Goal: Information Seeking & Learning: Learn about a topic

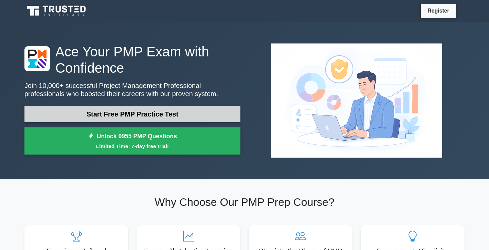
click at [131, 111] on link "Start Free PMP Practice Test" at bounding box center [132, 114] width 216 height 16
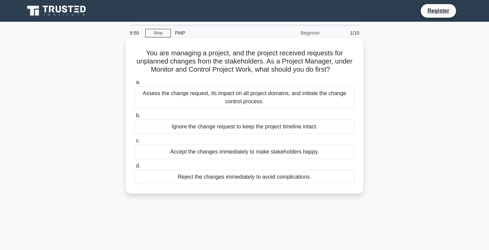
click at [234, 96] on div "Assess the change request, its impact on all project domains, and initiate the …" at bounding box center [245, 97] width 220 height 22
click at [135, 85] on input "a. Assess the change request, its impact on all project domains, and initiate t…" at bounding box center [135, 82] width 0 height 4
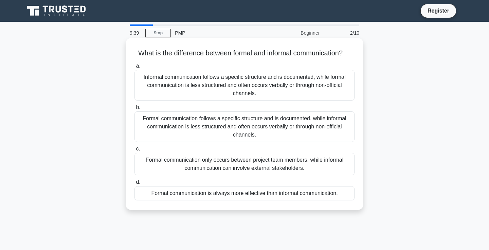
click at [216, 123] on div "Formal communication follows a specific structure and is documented, while info…" at bounding box center [245, 126] width 220 height 31
click at [135, 110] on input "b. Formal communication follows a specific structure and is documented, while i…" at bounding box center [135, 107] width 0 height 4
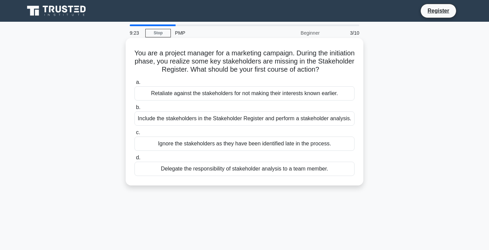
click at [220, 120] on div "Include the stakeholders in the Stakeholder Register and perform a stakeholder …" at bounding box center [245, 118] width 220 height 14
click at [135, 110] on input "b. Include the stakeholders in the Stakeholder Register and perform a stakehold…" at bounding box center [135, 107] width 0 height 4
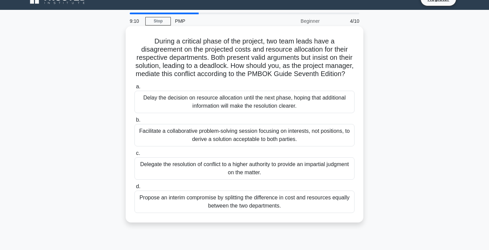
scroll to position [13, 0]
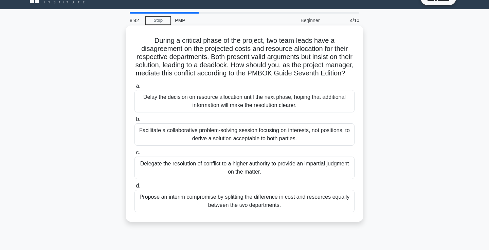
click at [226, 139] on div "Facilitate a collaborative problem-solving session focusing on interests, not p…" at bounding box center [245, 134] width 220 height 22
click at [135, 122] on input "b. Facilitate a collaborative problem-solving session focusing on interests, no…" at bounding box center [135, 119] width 0 height 4
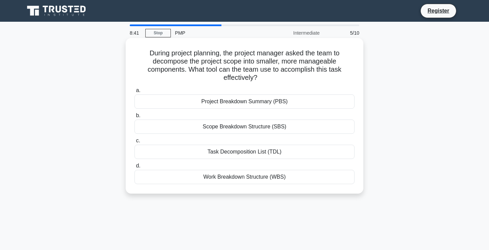
scroll to position [0, 0]
click at [228, 177] on div "Work Breakdown Structure (WBS)" at bounding box center [245, 177] width 220 height 14
click at [135, 168] on input "d. Work Breakdown Structure (WBS)" at bounding box center [135, 166] width 0 height 4
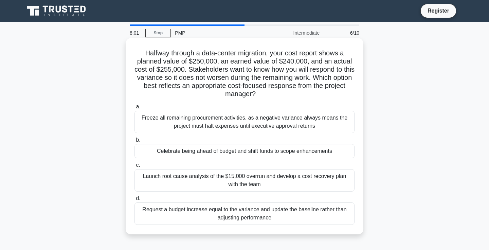
click at [206, 181] on div "Launch root cause analysis of the $15,000 overrun and develop a cost recovery p…" at bounding box center [245, 180] width 220 height 22
click at [135, 168] on input "c. Launch root cause analysis of the $15,000 overrun and develop a cost recover…" at bounding box center [135, 165] width 0 height 4
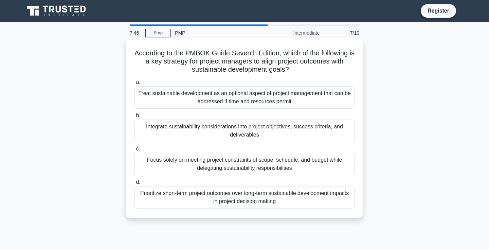
click at [218, 129] on div "Integrate sustainability considerations into project objectives, success criter…" at bounding box center [245, 131] width 220 height 22
click at [135, 118] on input "b. Integrate sustainability considerations into project objectives, success cri…" at bounding box center [135, 115] width 0 height 4
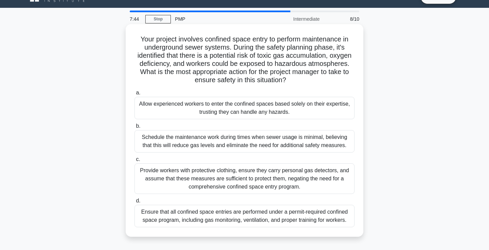
scroll to position [16, 0]
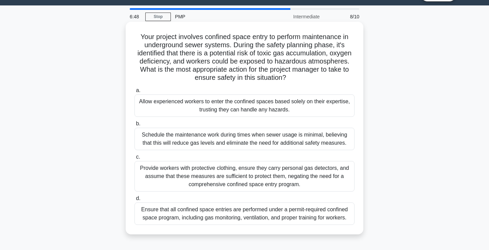
click at [200, 221] on div "Ensure that all confined space entries are performed under a permit-required co…" at bounding box center [245, 214] width 220 height 22
click at [135, 201] on input "d. Ensure that all confined space entries are performed under a permit-required…" at bounding box center [135, 198] width 0 height 4
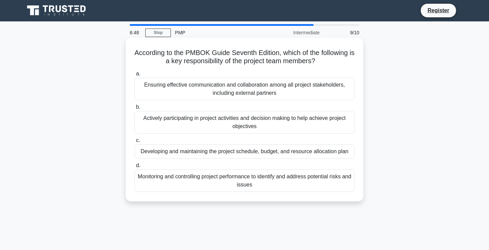
scroll to position [0, 0]
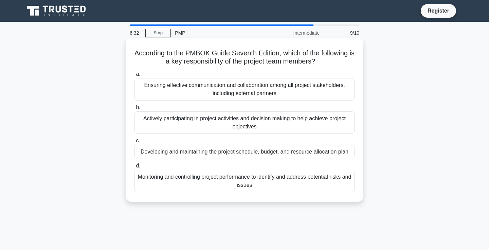
click at [242, 118] on div "Actively participating in project activities and decision making to help achiev…" at bounding box center [245, 122] width 220 height 22
click at [135, 110] on input "b. Actively participating in project activities and decision making to help ach…" at bounding box center [135, 107] width 0 height 4
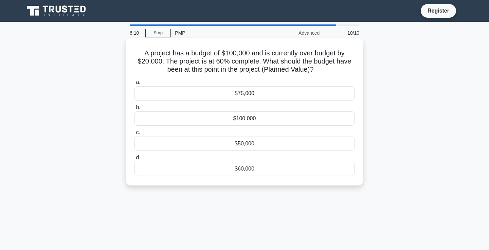
click at [256, 172] on div "$60,000" at bounding box center [245, 169] width 220 height 14
click at [135, 160] on input "d. $60,000" at bounding box center [135, 158] width 0 height 4
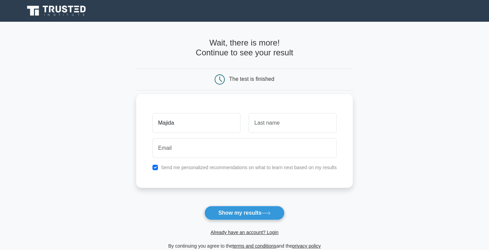
type input "Majida"
type input "Fashafsheh"
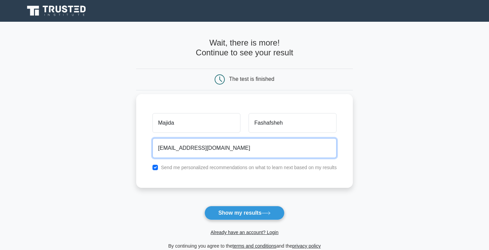
type input "mafashafsheh@gmail.com"
click at [205, 206] on button "Show my results" at bounding box center [245, 213] width 80 height 14
